Goal: Transaction & Acquisition: Purchase product/service

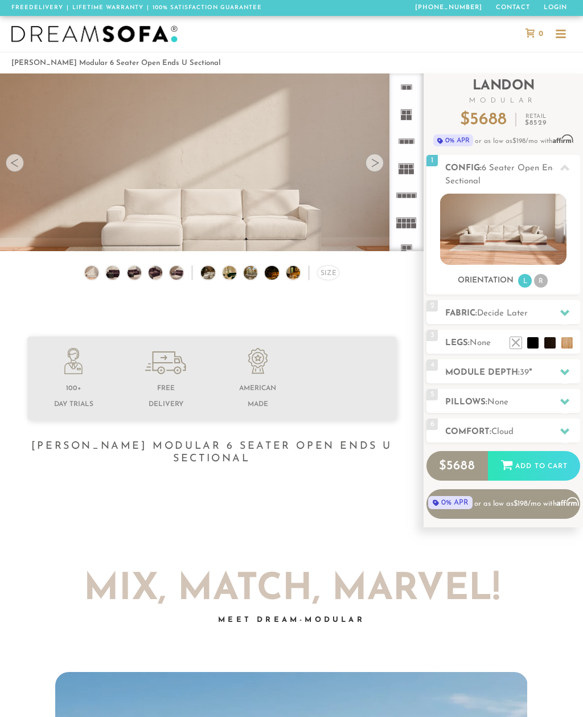
scroll to position [10974, 583]
click at [379, 165] on div at bounding box center [375, 163] width 18 height 18
click at [372, 157] on div at bounding box center [375, 163] width 18 height 18
click at [134, 157] on video at bounding box center [212, 179] width 424 height 212
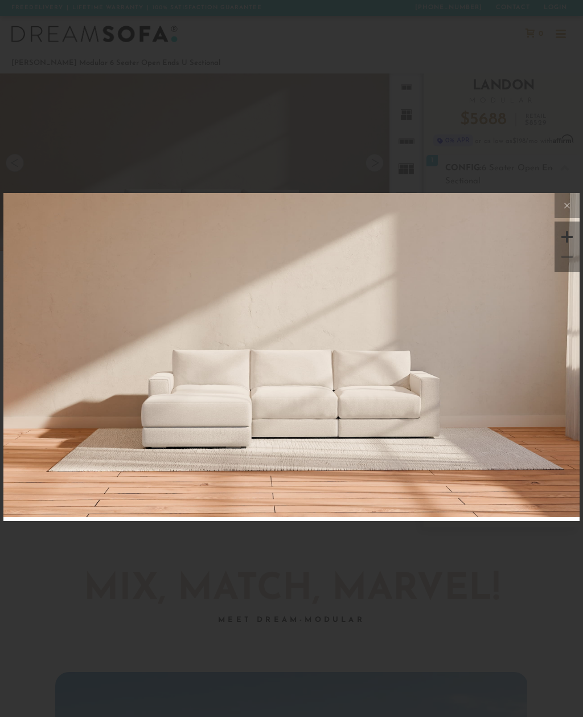
click at [572, 237] on div at bounding box center [567, 236] width 17 height 17
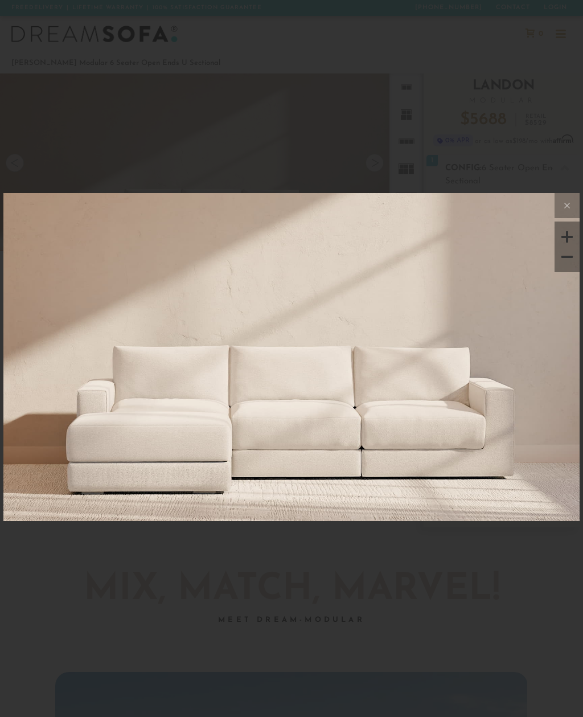
click at [570, 258] on div at bounding box center [567, 256] width 17 height 17
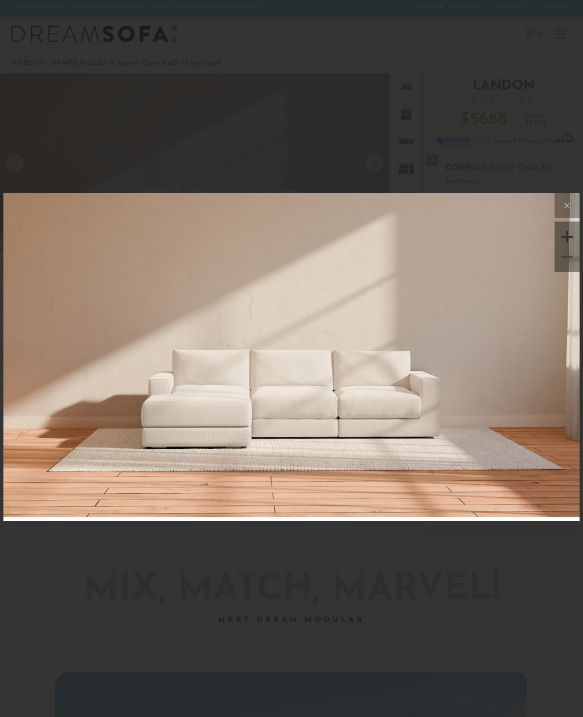
click at [568, 206] on icon at bounding box center [567, 206] width 14 height 14
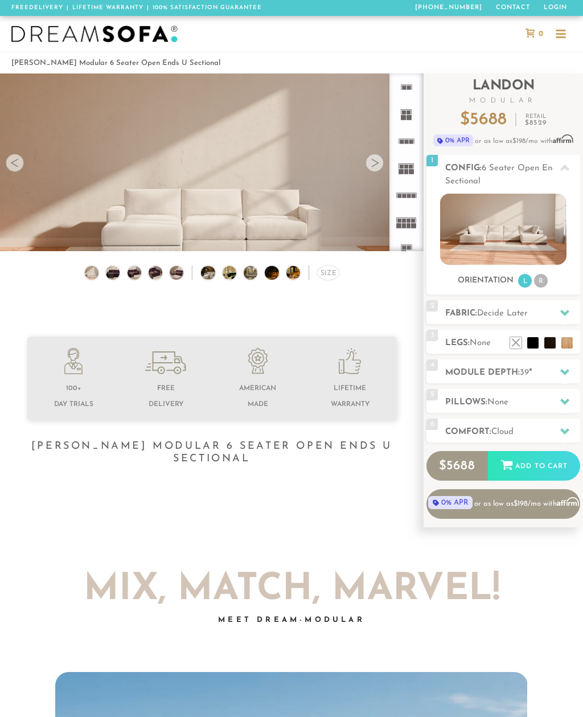
click at [378, 161] on div at bounding box center [375, 163] width 18 height 18
click at [378, 165] on div at bounding box center [375, 163] width 18 height 18
click at [377, 166] on div at bounding box center [375, 163] width 18 height 18
click at [377, 165] on div at bounding box center [375, 163] width 18 height 18
click at [383, 161] on div at bounding box center [375, 163] width 18 height 18
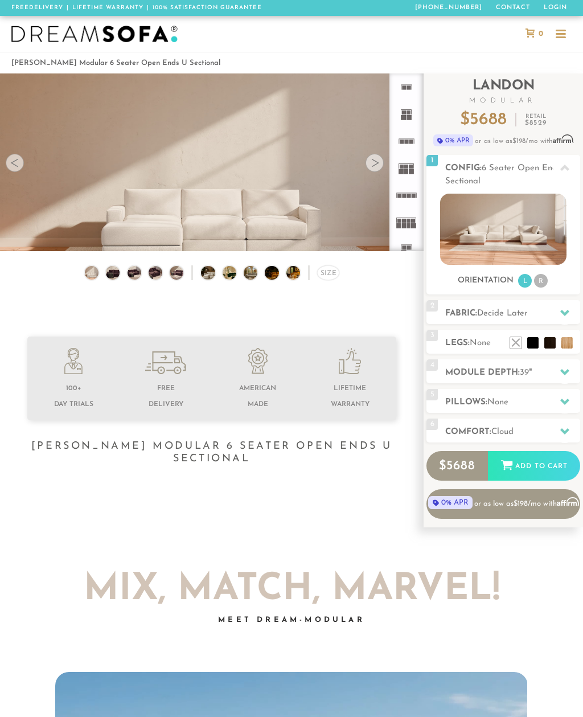
click at [123, 268] on div "Size" at bounding box center [212, 275] width 424 height 21
click at [117, 276] on img at bounding box center [113, 272] width 17 height 14
click at [140, 268] on img at bounding box center [134, 272] width 17 height 14
click at [202, 267] on img at bounding box center [213, 273] width 24 height 14
click at [526, 221] on img at bounding box center [503, 229] width 126 height 71
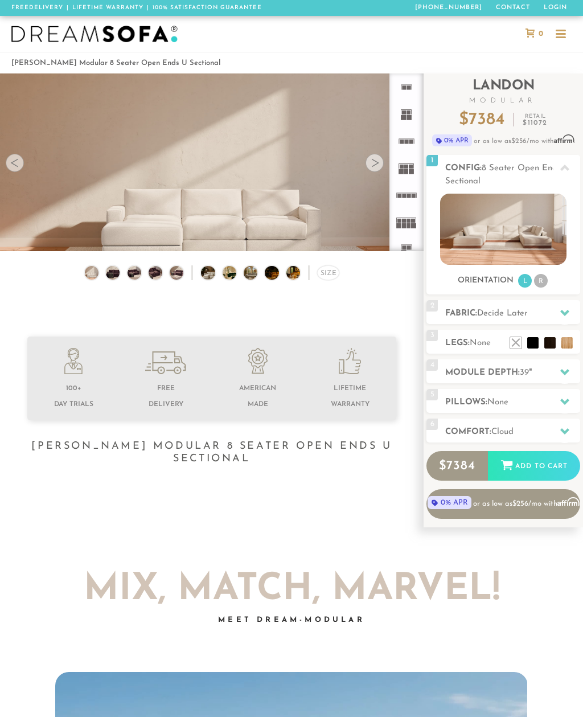
click at [547, 279] on li "R" at bounding box center [541, 281] width 14 height 14
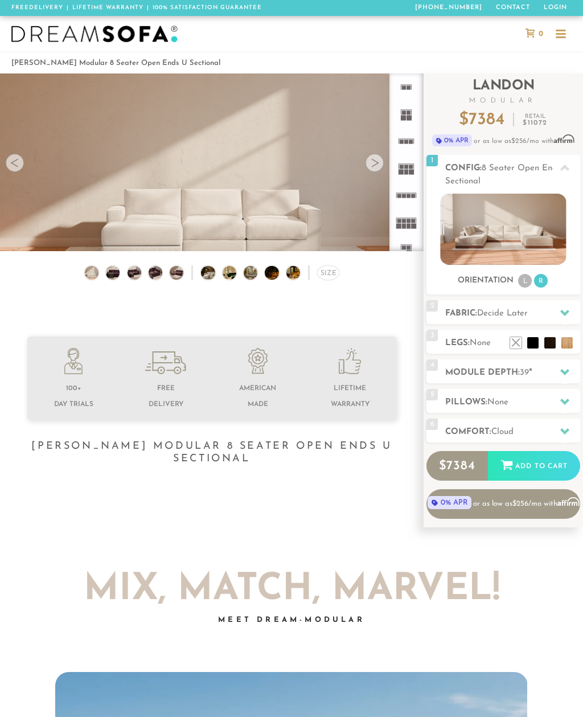
click at [528, 277] on li "L" at bounding box center [525, 281] width 14 height 14
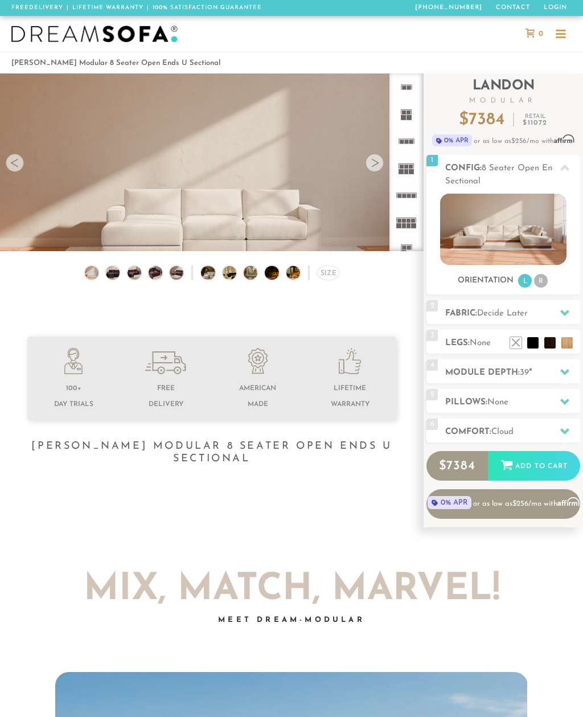
click at [568, 167] on icon at bounding box center [564, 167] width 9 height 9
